Goal: Task Accomplishment & Management: Manage account settings

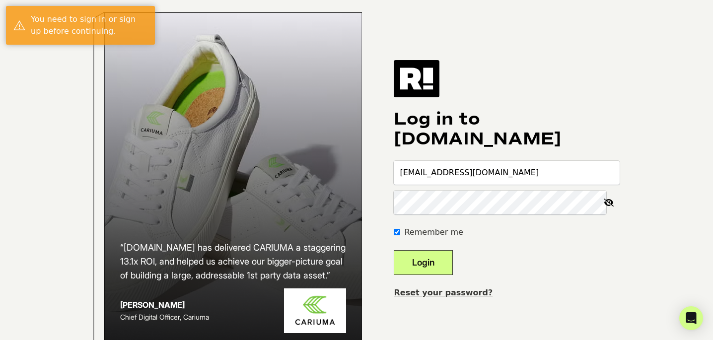
drag, startPoint x: 441, startPoint y: 274, endPoint x: 455, endPoint y: 275, distance: 14.5
click at [441, 274] on button "Login" at bounding box center [423, 262] width 59 height 25
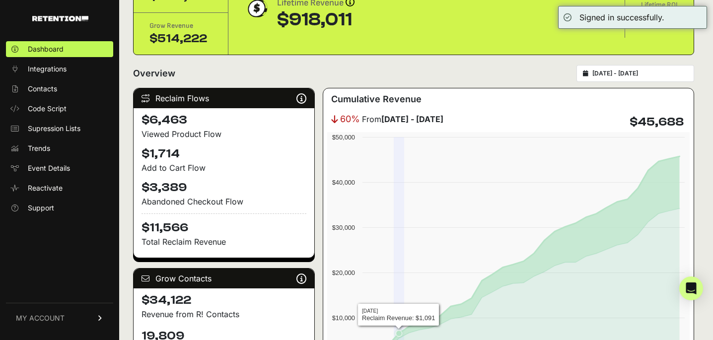
scroll to position [40, 0]
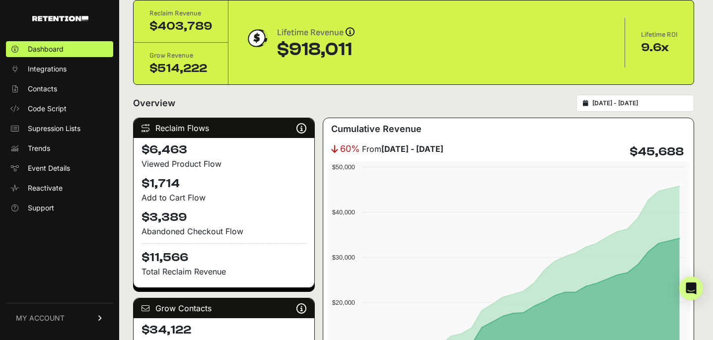
click at [40, 317] on span "MY ACCOUNT" at bounding box center [40, 318] width 49 height 10
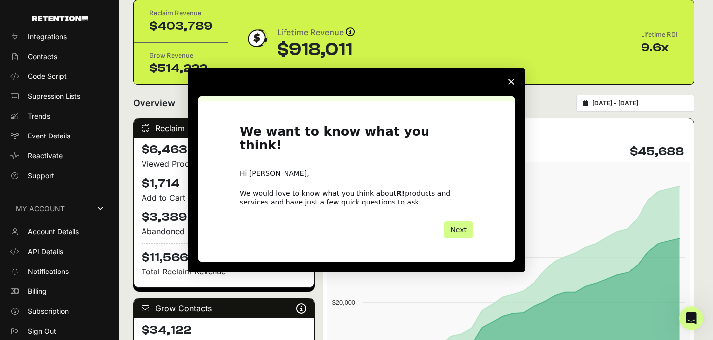
scroll to position [0, 0]
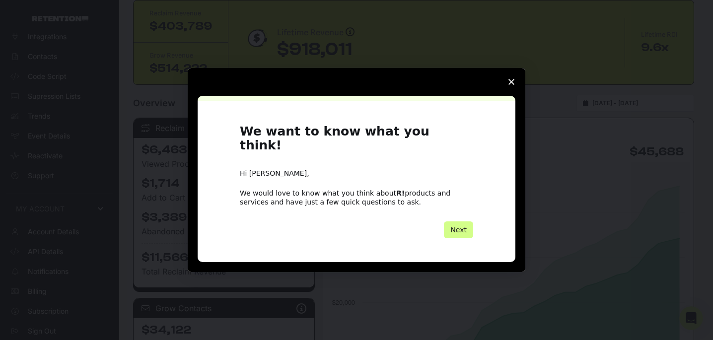
click at [514, 85] on polygon "Close survey" at bounding box center [512, 82] width 6 height 6
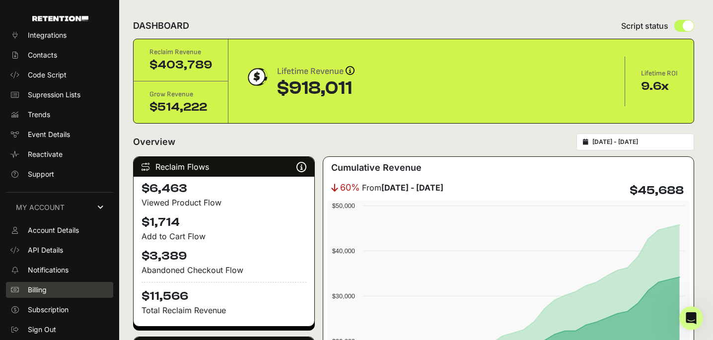
scroll to position [32, 0]
click at [35, 291] on span "Billing" at bounding box center [37, 292] width 19 height 10
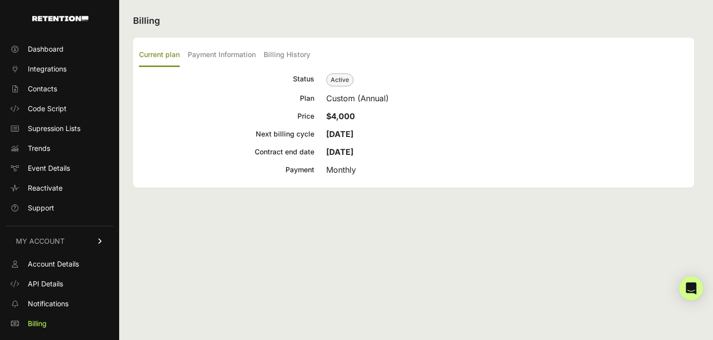
scroll to position [32, 0]
